Goal: Check status: Check status

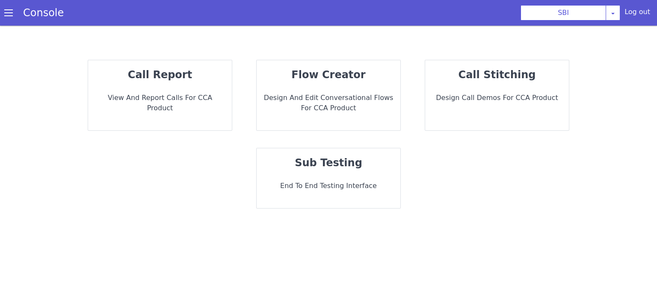
click at [146, 82] on p "call report" at bounding box center [160, 74] width 130 height 15
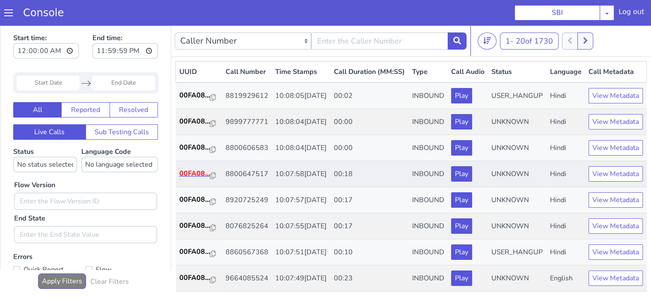
click at [199, 179] on p "00FA08..." at bounding box center [194, 174] width 31 height 10
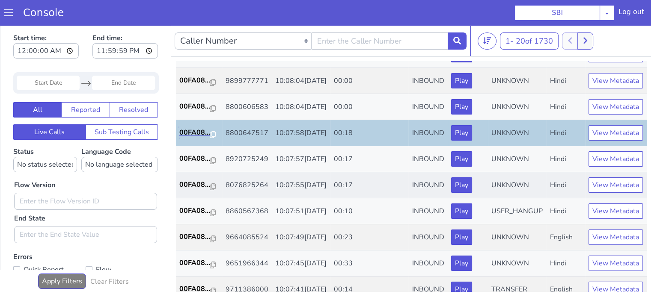
scroll to position [128, 0]
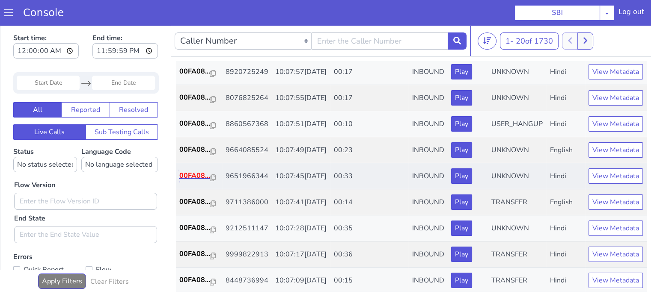
click at [196, 181] on p "00FA08..." at bounding box center [194, 176] width 31 height 10
